Goal: Entertainment & Leisure: Consume media (video, audio)

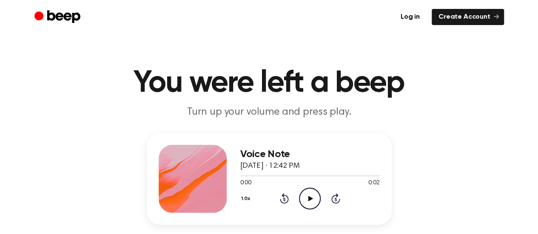
click at [309, 202] on icon "Play Audio" at bounding box center [310, 199] width 22 height 22
click at [313, 194] on icon "Play Audio" at bounding box center [310, 199] width 22 height 22
click at [313, 195] on icon "Play Audio" at bounding box center [310, 199] width 22 height 22
drag, startPoint x: 435, startPoint y: 52, endPoint x: 431, endPoint y: 24, distance: 28.7
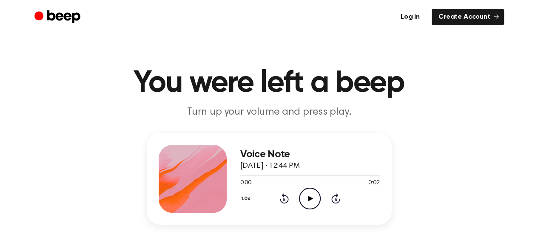
click at [310, 199] on icon at bounding box center [310, 199] width 5 height 6
click at [311, 205] on icon "Play Audio" at bounding box center [310, 199] width 22 height 22
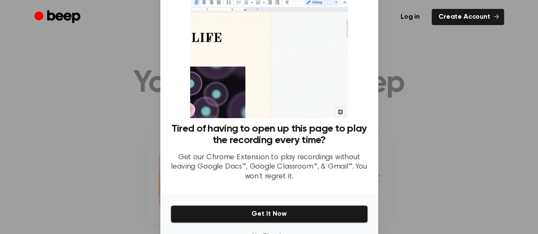
scroll to position [72, 0]
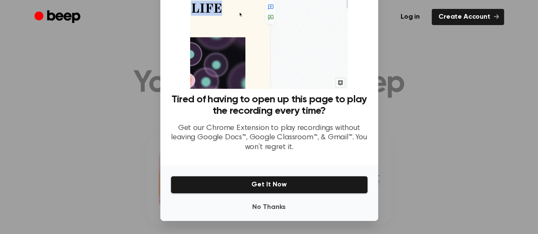
click at [442, 176] on div at bounding box center [269, 117] width 538 height 234
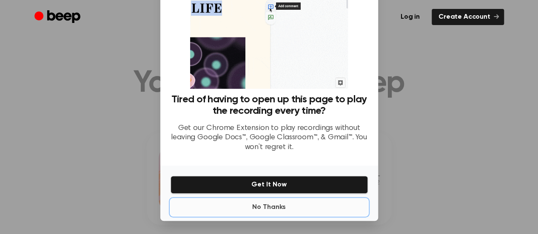
click at [263, 208] on button "No Thanks" at bounding box center [269, 207] width 197 height 17
